Goal: Information Seeking & Learning: Learn about a topic

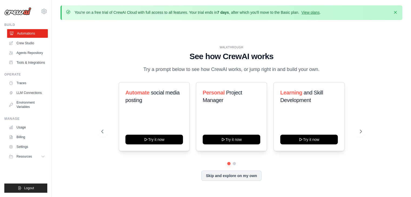
click at [28, 36] on link "Automations" at bounding box center [27, 33] width 41 height 9
click at [30, 42] on link "Crew Studio" at bounding box center [27, 43] width 41 height 9
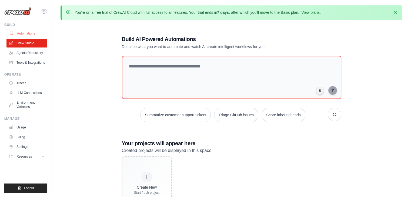
click at [26, 33] on link "Automations" at bounding box center [27, 33] width 41 height 9
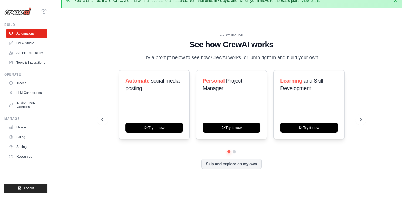
scroll to position [19, 0]
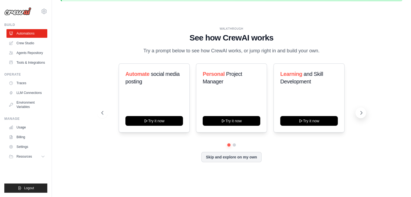
click at [359, 112] on icon at bounding box center [361, 112] width 5 height 5
click at [34, 160] on button "Resources" at bounding box center [27, 156] width 41 height 9
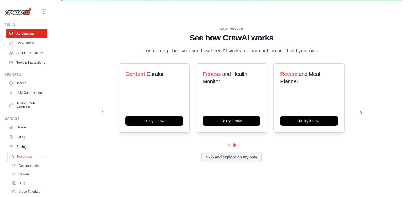
scroll to position [30, 0]
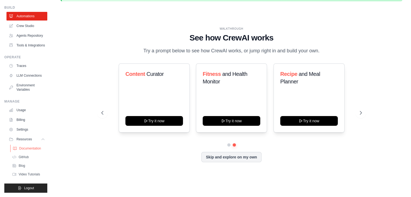
click at [30, 146] on link "Documentation" at bounding box center [29, 149] width 38 height 8
